Goal: Book appointment/travel/reservation

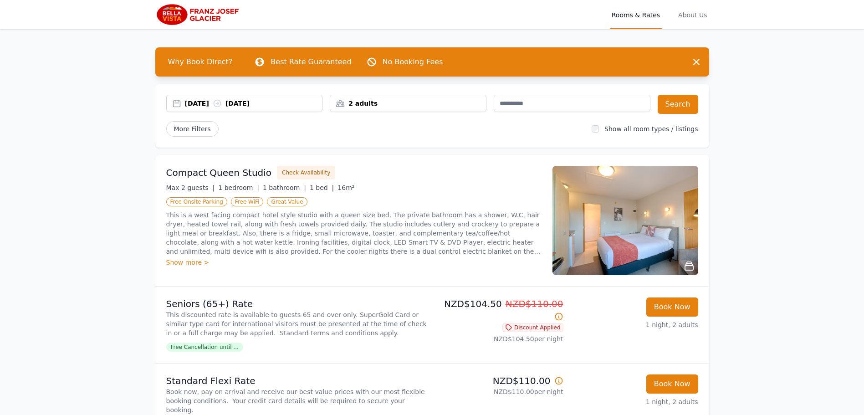
click at [205, 102] on div "[DATE] [DATE]" at bounding box center [254, 103] width 138 height 9
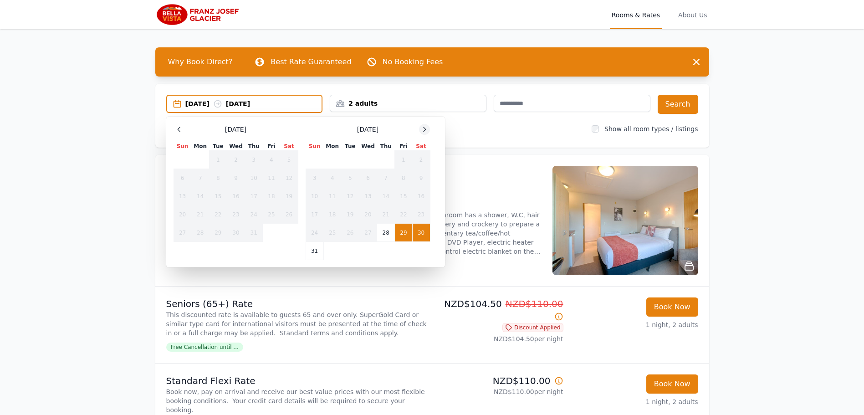
click at [422, 131] on icon at bounding box center [424, 129] width 7 height 7
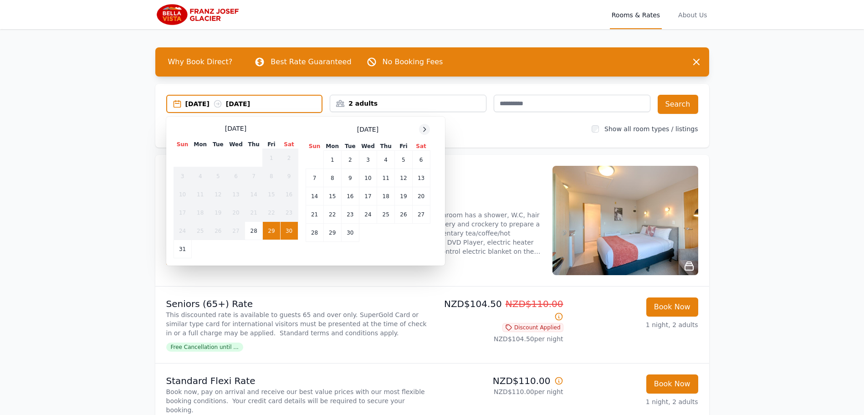
click at [422, 131] on icon at bounding box center [424, 129] width 7 height 7
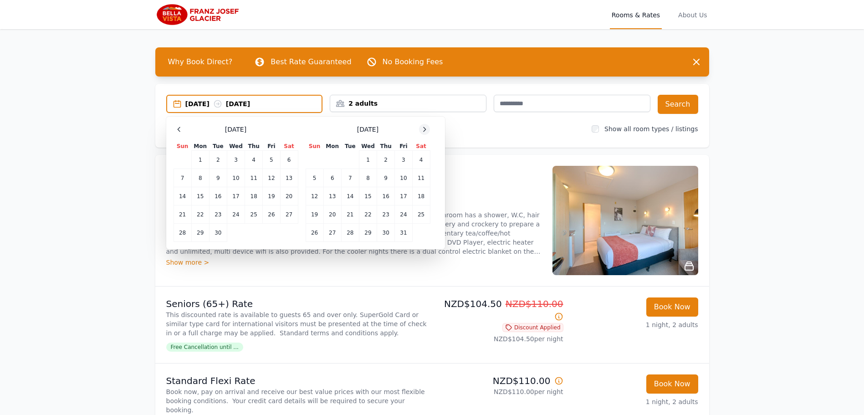
click at [422, 131] on icon at bounding box center [424, 129] width 7 height 7
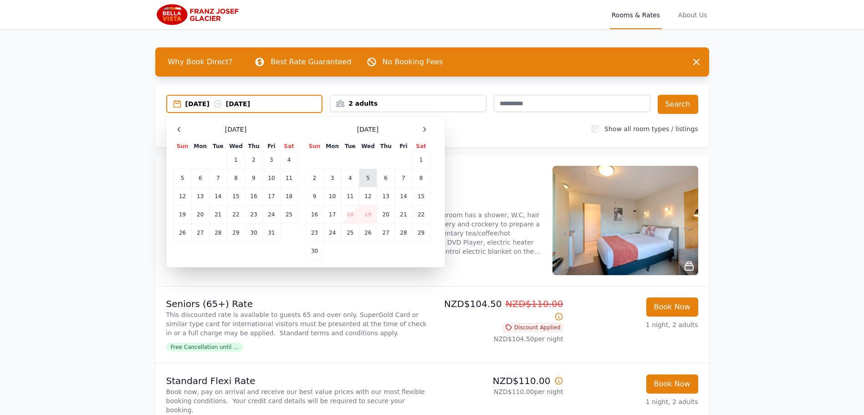
click at [368, 178] on td "5" at bounding box center [368, 178] width 18 height 18
click at [424, 177] on td "8" at bounding box center [421, 178] width 18 height 18
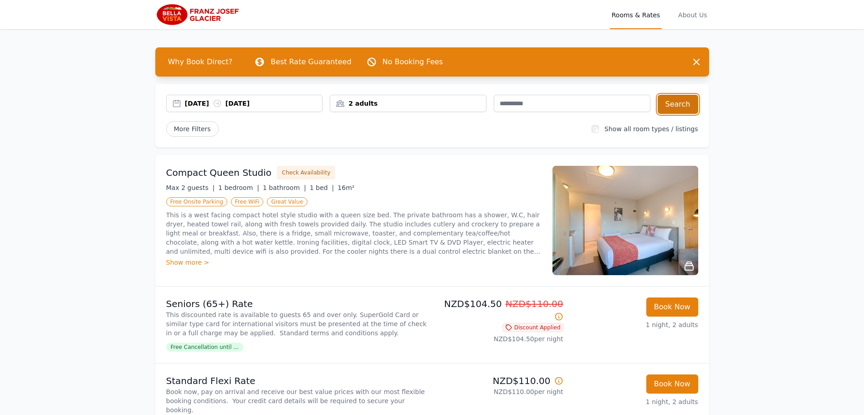
click at [685, 106] on button "Search" at bounding box center [678, 104] width 41 height 19
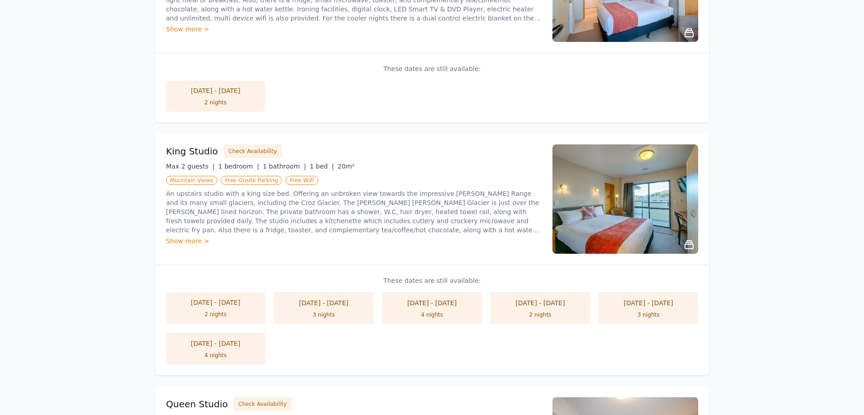
scroll to position [519, 0]
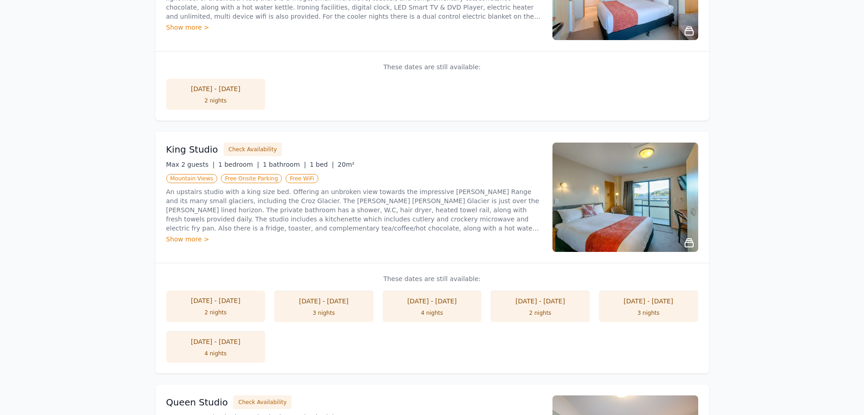
click at [324, 308] on li "[DATE] - [DATE] 3 nights" at bounding box center [323, 306] width 99 height 31
